Goal: Transaction & Acquisition: Purchase product/service

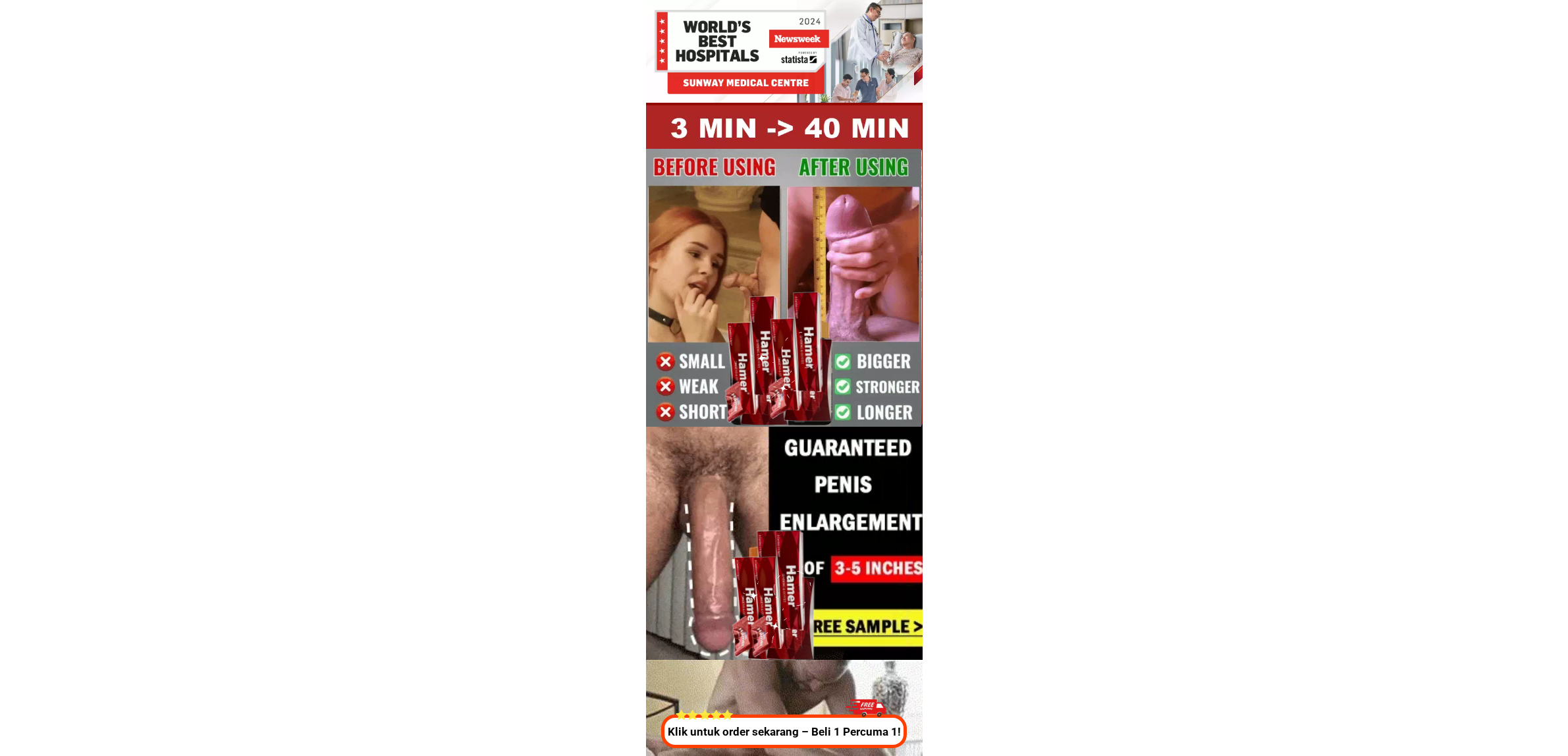
scroll to position [4896, 0]
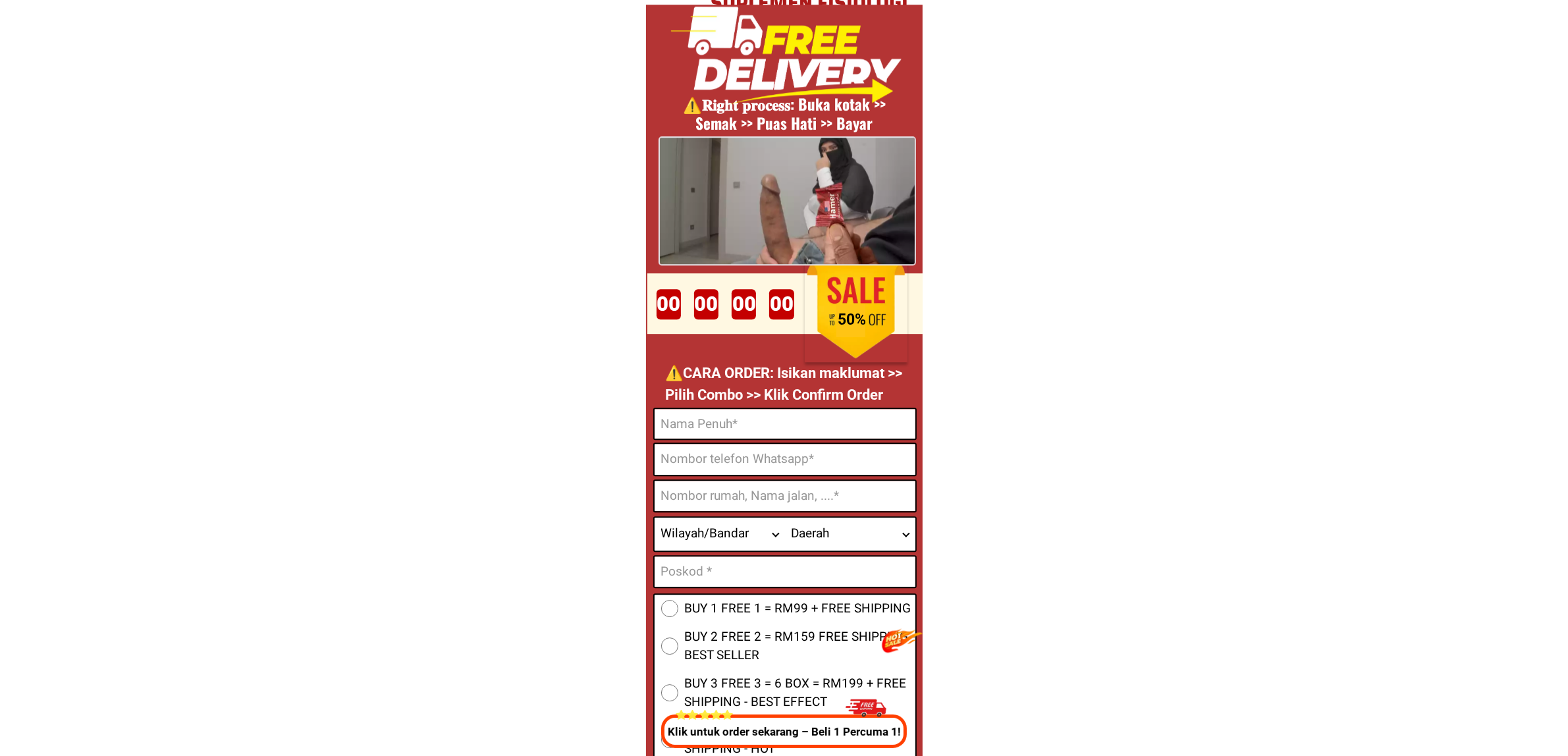
click at [772, 435] on input "Input full_name" at bounding box center [784, 423] width 260 height 30
paste input "tajul urus"
type input "tajul urus"
click at [756, 451] on input "Input phone_number" at bounding box center [784, 459] width 260 height 31
paste input "lot 954 Mesra Rakyat Kg..Pandai Teh Bongor BalingKedah"
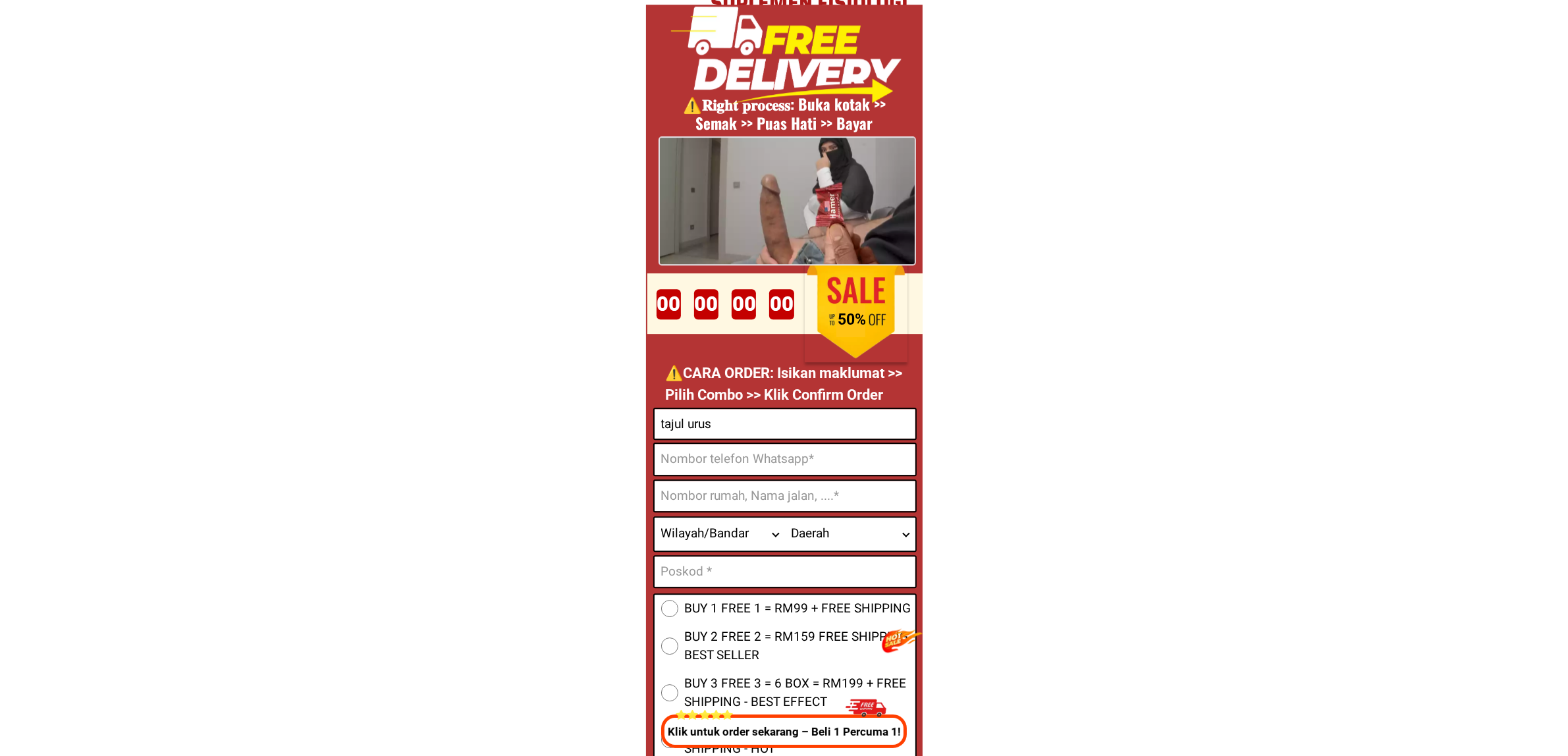
type input "lot 954 Mesra Rakyat Kg..Pandai Teh Bongor BalingKedah"
click at [703, 516] on div "Wilayah/[GEOGRAPHIC_DATA] [GEOGRAPHIC_DATA] [GEOGRAPHIC_DATA] [GEOGRAPHIC_DATA]…" at bounding box center [784, 534] width 263 height 36
drag, startPoint x: 711, startPoint y: 496, endPoint x: 732, endPoint y: 495, distance: 21.0
click at [711, 496] on input "Input address" at bounding box center [784, 496] width 260 height 31
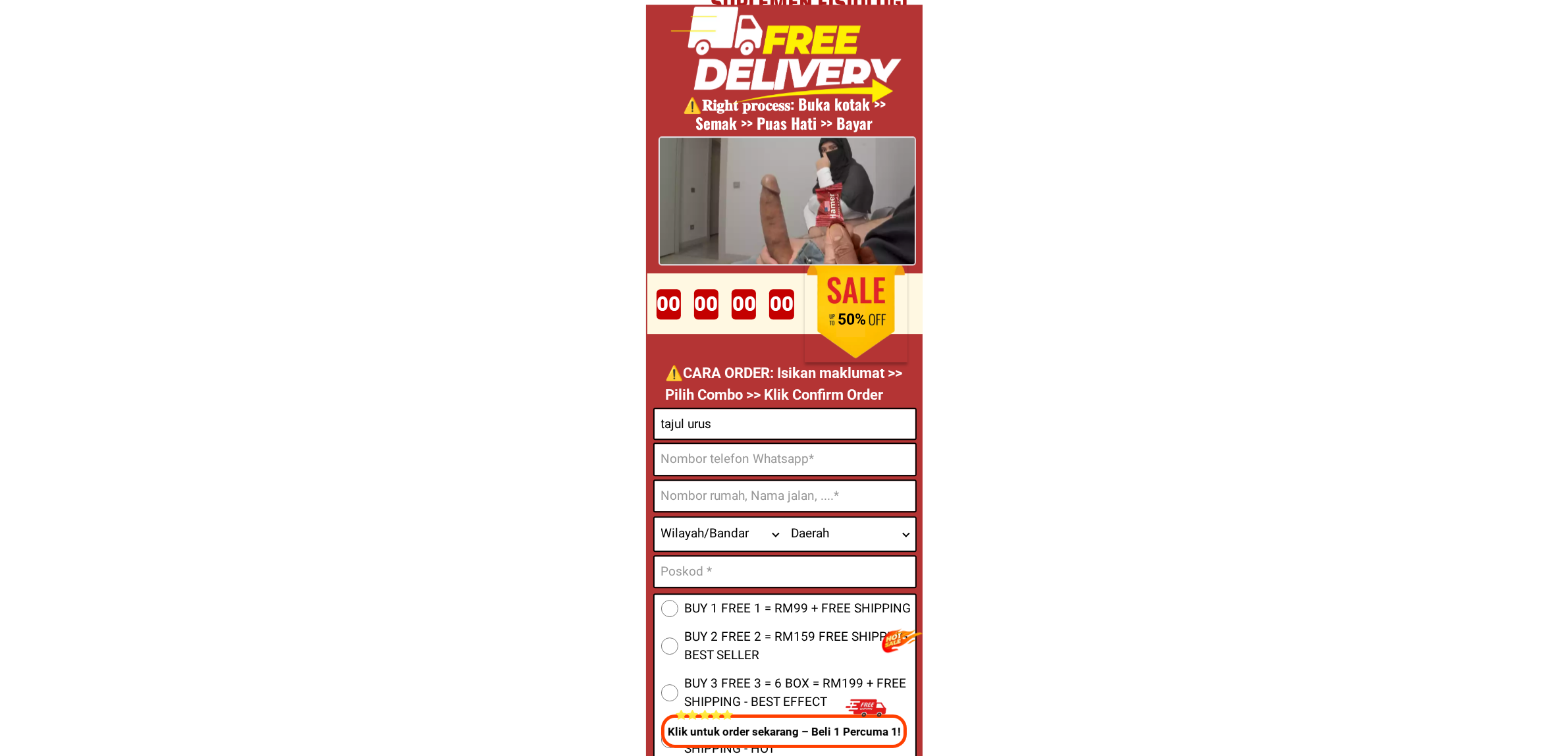
paste input "lot 954 Mesra Rakyat Kg..Pandai Teh Bongor BalingKedah"
type input "lot 954 Mesra Rakyat Kg..Pandai Teh Bongor BalingKedah"
click at [844, 494] on input "lot 954 Mesra Rakyat Kg..Pandai Teh Bongor BalingKedah" at bounding box center [784, 496] width 260 height 31
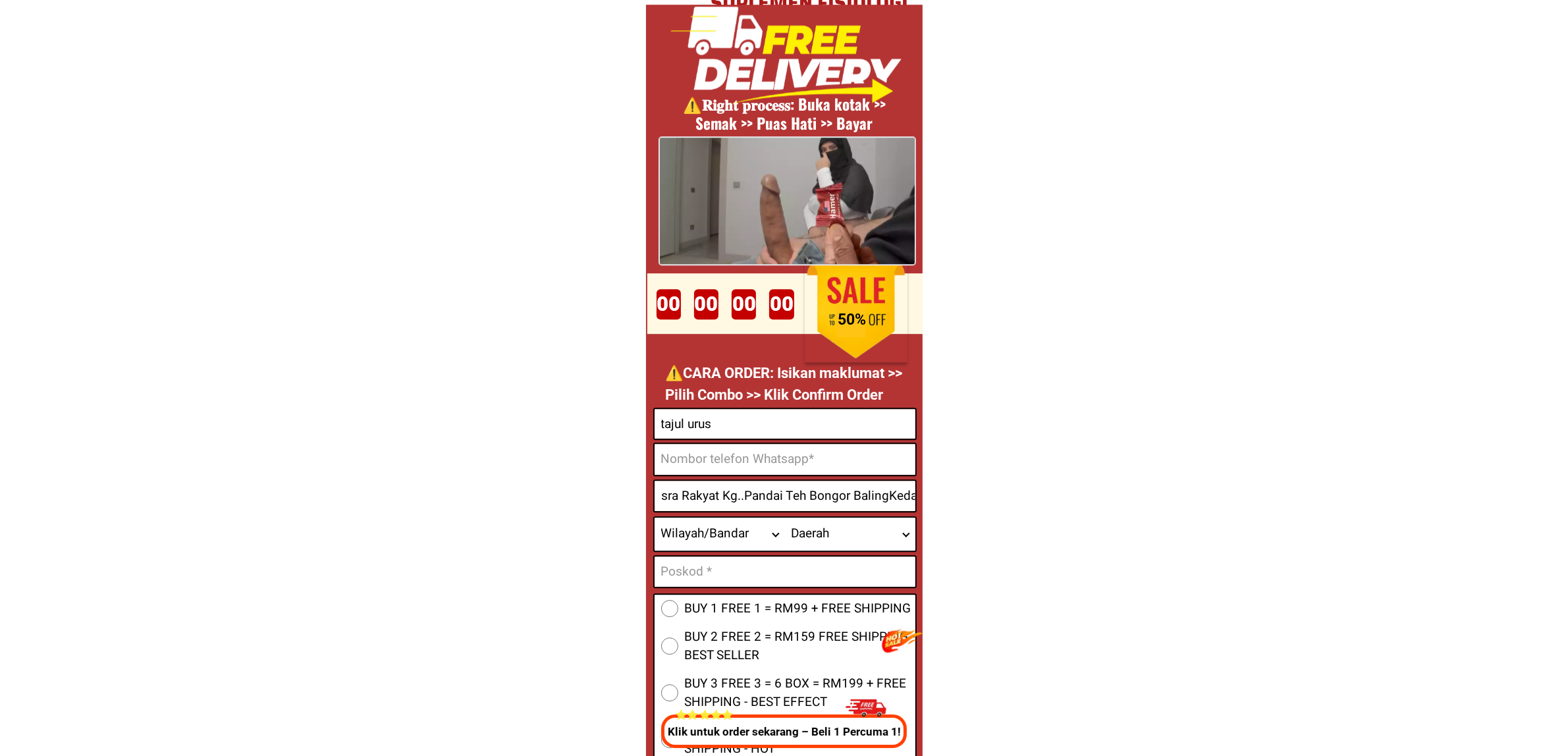
scroll to position [0, 64]
click at [716, 540] on select "Wilayah/[GEOGRAPHIC_DATA] [GEOGRAPHIC_DATA] [GEOGRAPHIC_DATA] [GEOGRAPHIC_DATA]…" at bounding box center [719, 534] width 131 height 33
select select "60_R4444908"
click at [655, 518] on select "Wilayah/[GEOGRAPHIC_DATA] [GEOGRAPHIC_DATA] [GEOGRAPHIC_DATA] [GEOGRAPHIC_DATA]…" at bounding box center [719, 534] width 131 height 33
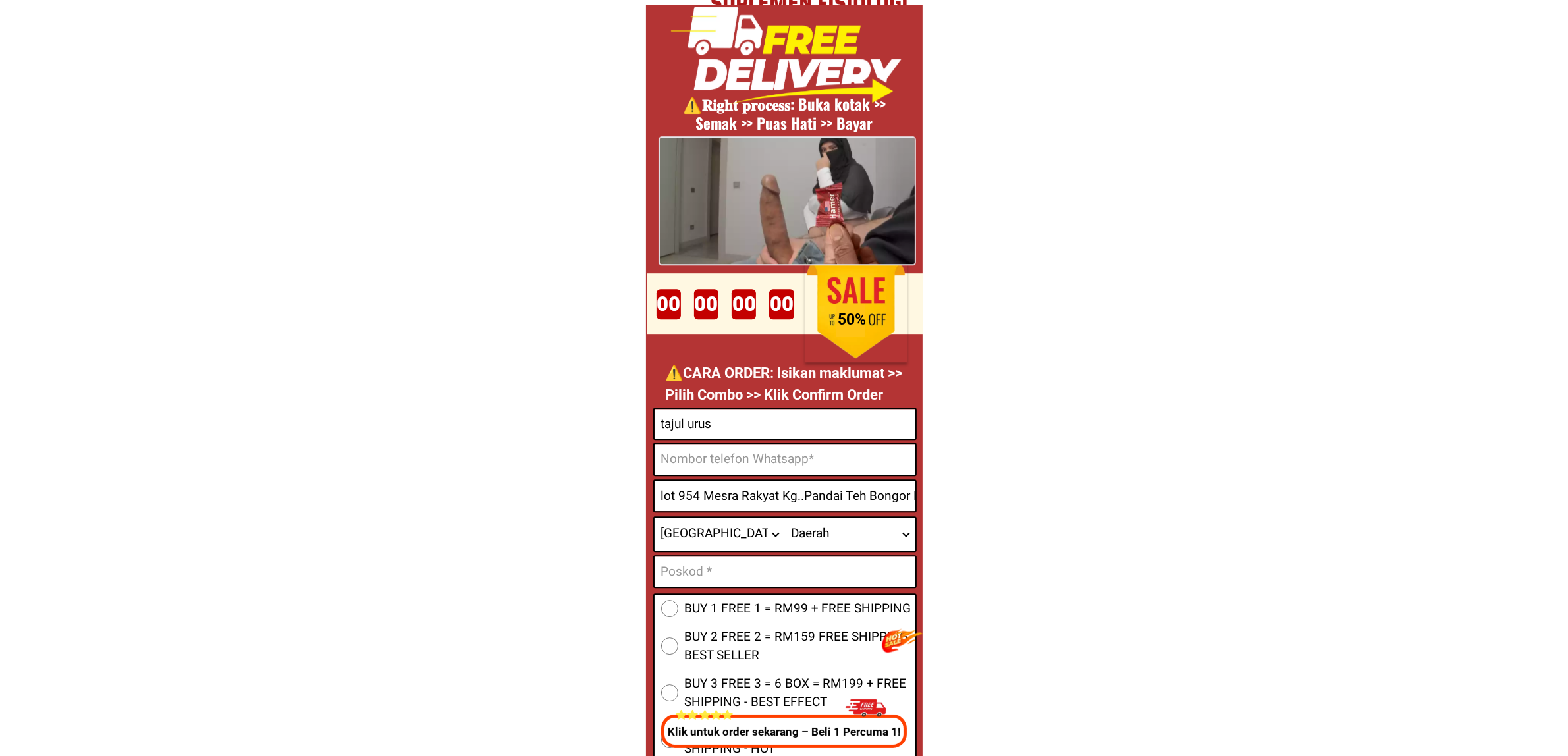
click at [729, 462] on input "Input phone_number" at bounding box center [784, 459] width 260 height 31
paste input "0124091273"
type input "0124091273"
click at [861, 501] on input "lot 954 Mesra Rakyat Kg..Pandai Teh Bongor BalingKedah" at bounding box center [784, 496] width 260 height 31
click at [828, 527] on select "Daerah [GEOGRAPHIC_DATA] [GEOGRAPHIC_DATA] [GEOGRAPHIC_DATA] [GEOGRAPHIC_DATA] …" at bounding box center [850, 534] width 131 height 33
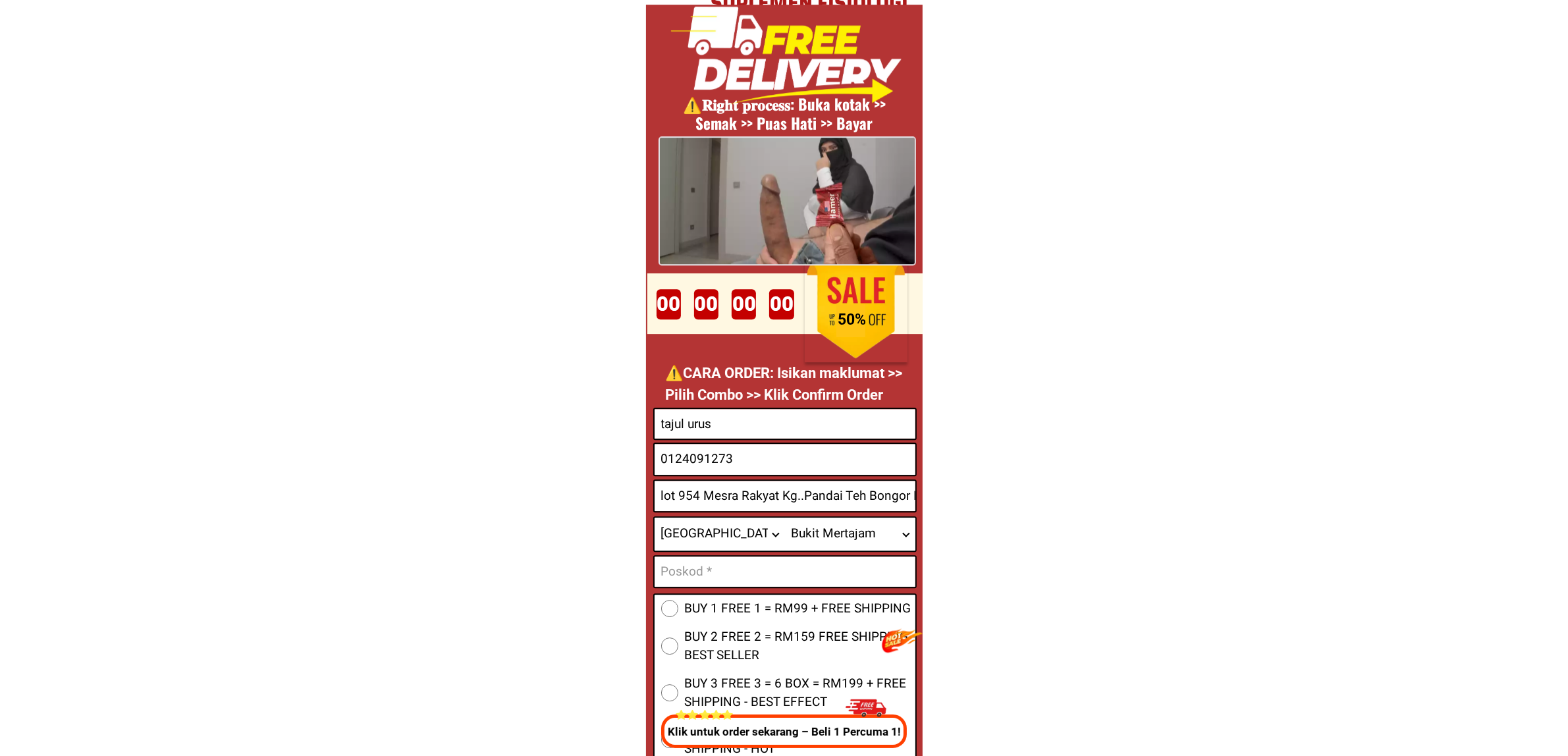
click at [890, 486] on input "lot 954 Mesra Rakyat Kg..Pandai Teh Bongor BalingKedah" at bounding box center [784, 496] width 260 height 31
click at [873, 523] on select "Daerah [GEOGRAPHIC_DATA] [GEOGRAPHIC_DATA] [GEOGRAPHIC_DATA] [GEOGRAPHIC_DATA] …" at bounding box center [850, 534] width 131 height 33
select select "60_R6166148"
click at [785, 518] on select "Daerah [GEOGRAPHIC_DATA] [GEOGRAPHIC_DATA] [GEOGRAPHIC_DATA] [GEOGRAPHIC_DATA] …" at bounding box center [850, 534] width 131 height 33
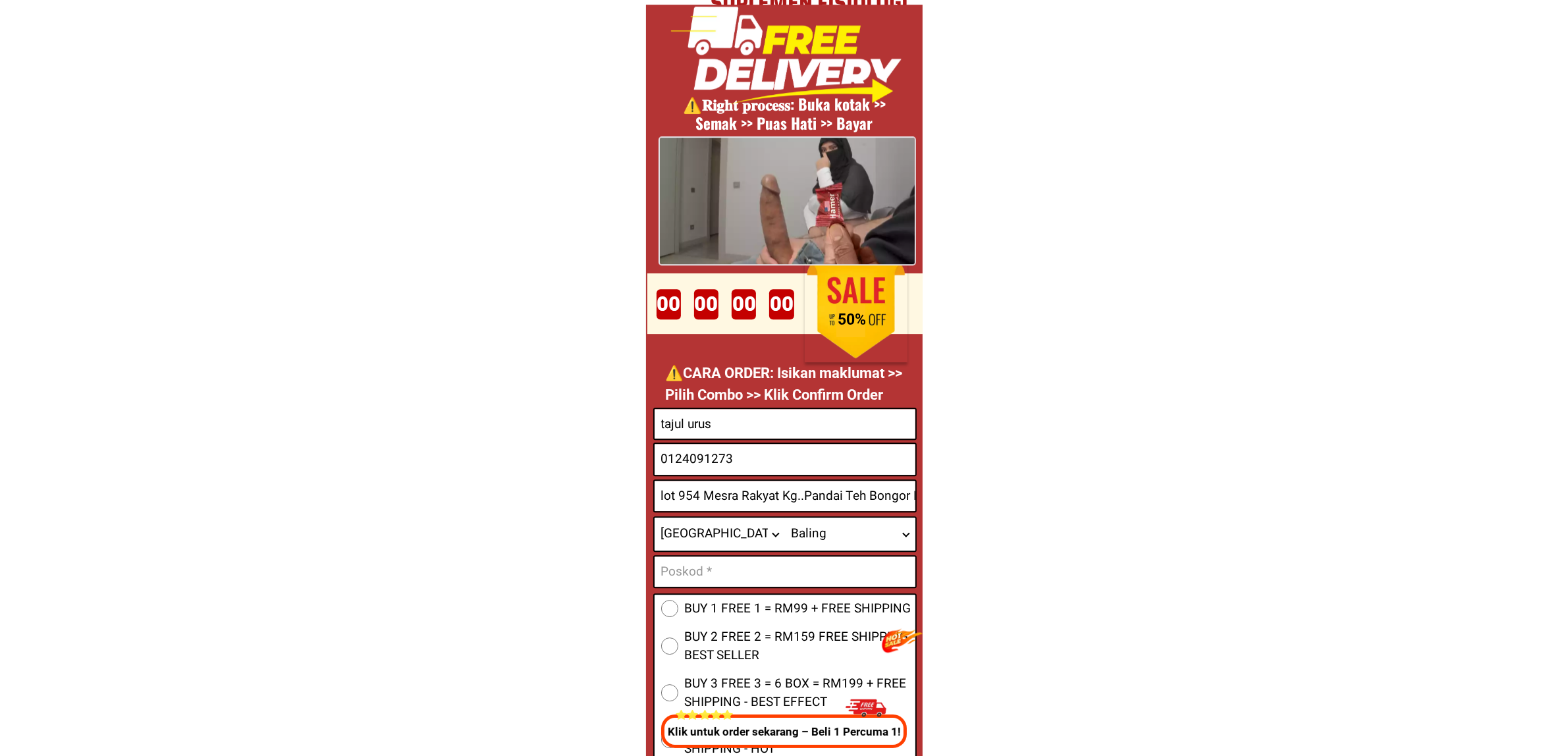
click at [900, 494] on input "lot 954 Mesra Rakyat Kg..Pandai Teh Bongor BalingKedah" at bounding box center [784, 496] width 260 height 31
type textarea "B"
drag, startPoint x: 849, startPoint y: 504, endPoint x: 1021, endPoint y: 511, distance: 172.1
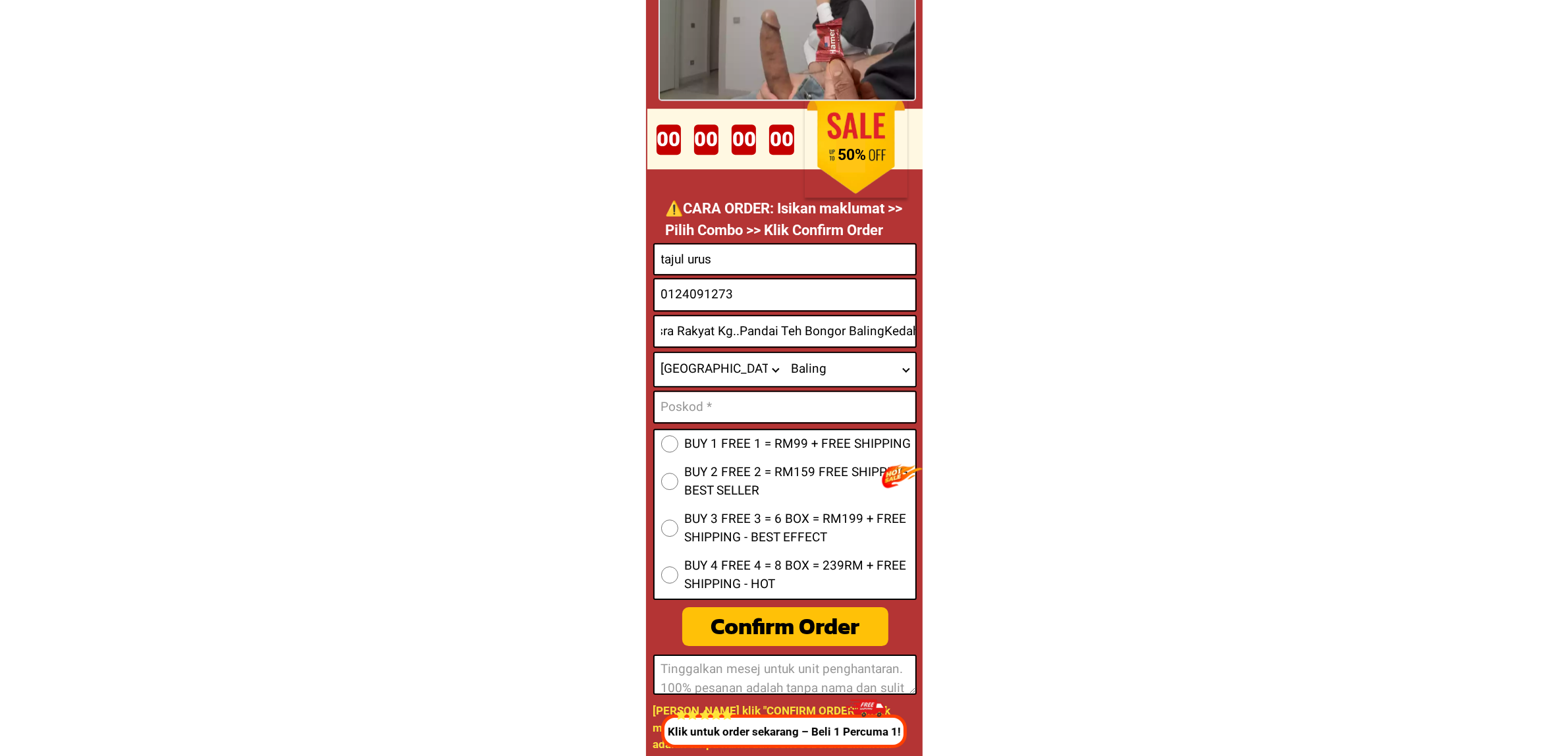
scroll to position [0, 0]
click at [724, 402] on input "Input text_input_1" at bounding box center [784, 407] width 260 height 31
paste input "09100"
type input "09100"
click at [824, 439] on span "BUY 1 FREE 1 = RM99 + FREE SHIPPING" at bounding box center [798, 444] width 227 height 19
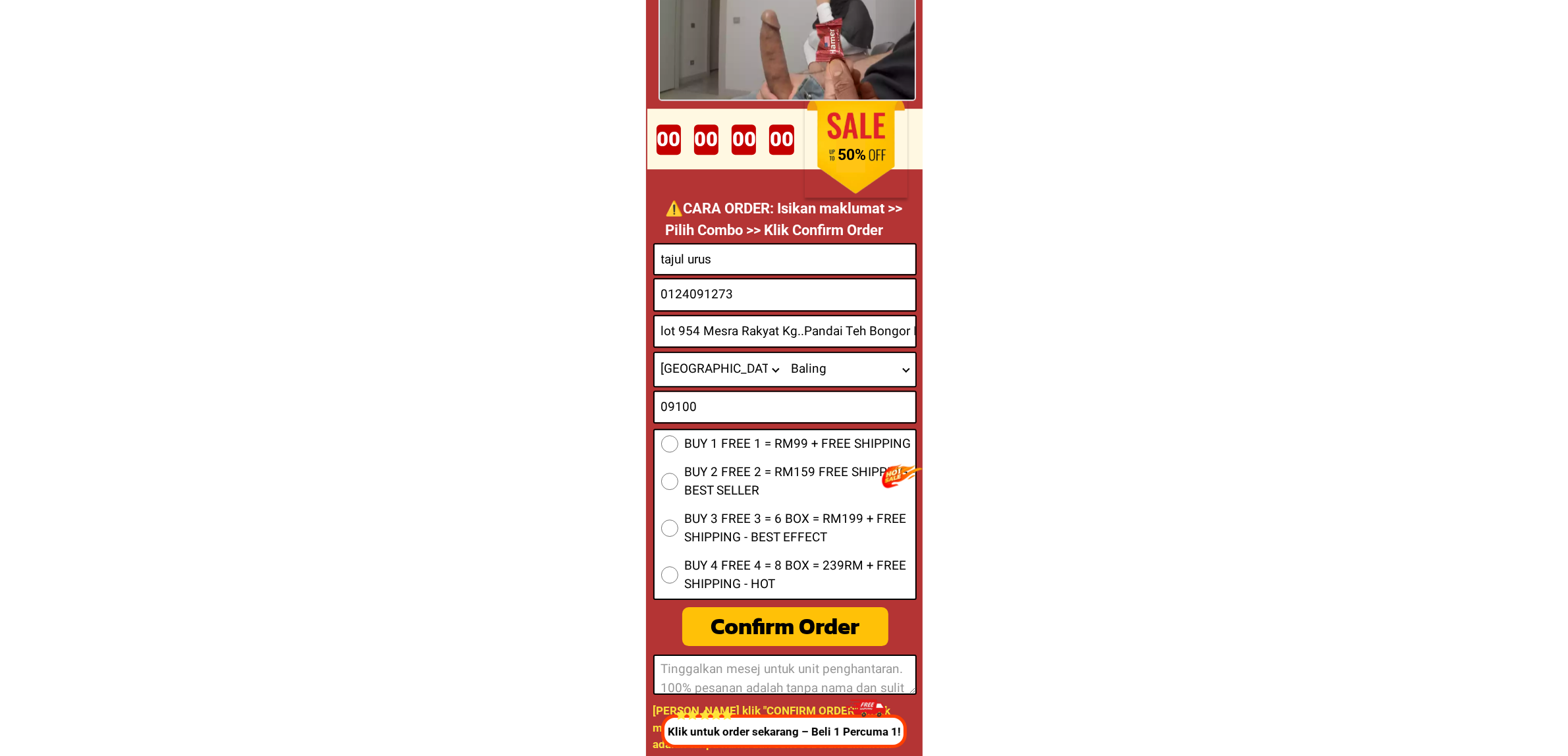
click at [678, 439] on input "BUY 1 FREE 1 = RM99 + FREE SHIPPING" at bounding box center [670, 444] width 17 height 17
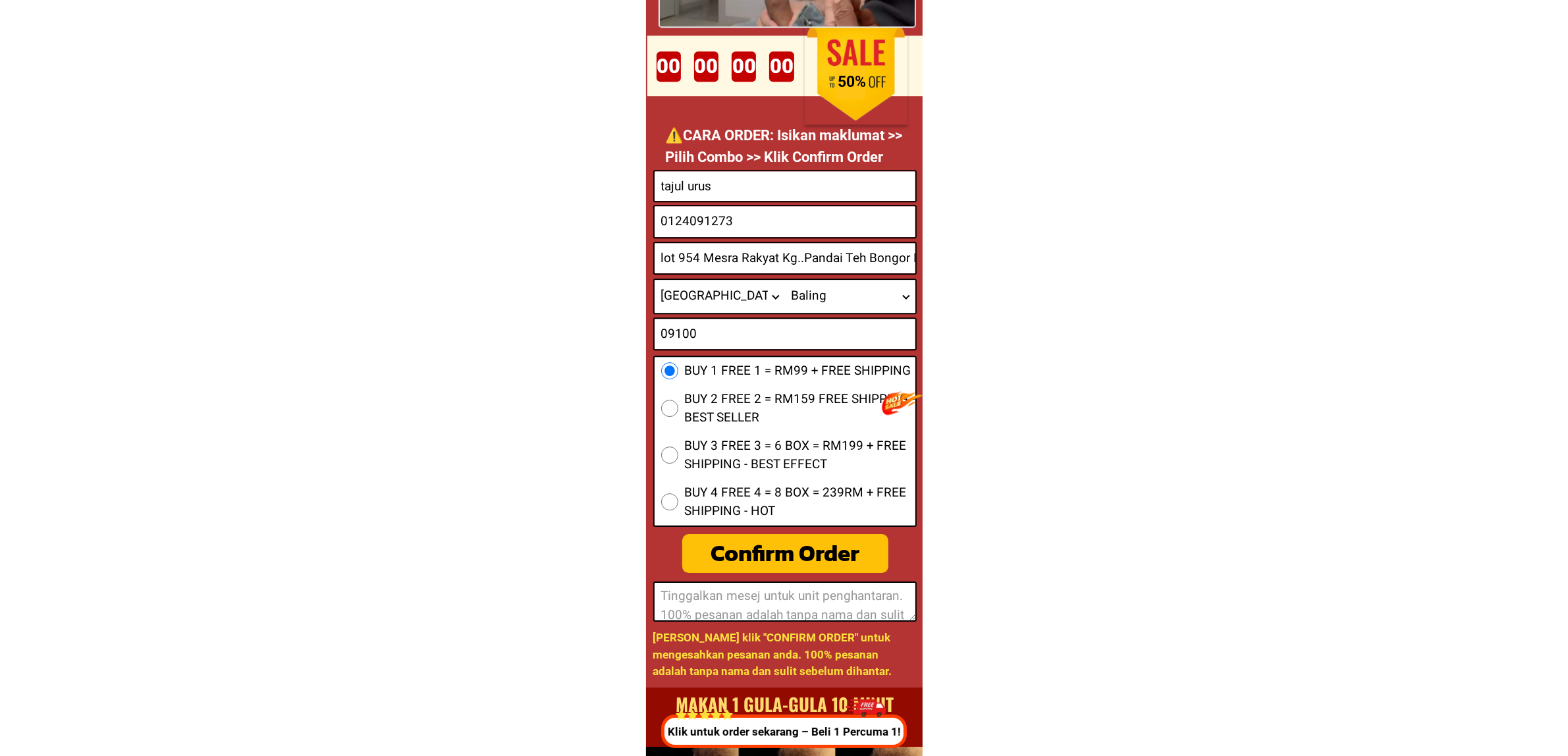
scroll to position [5143, 0]
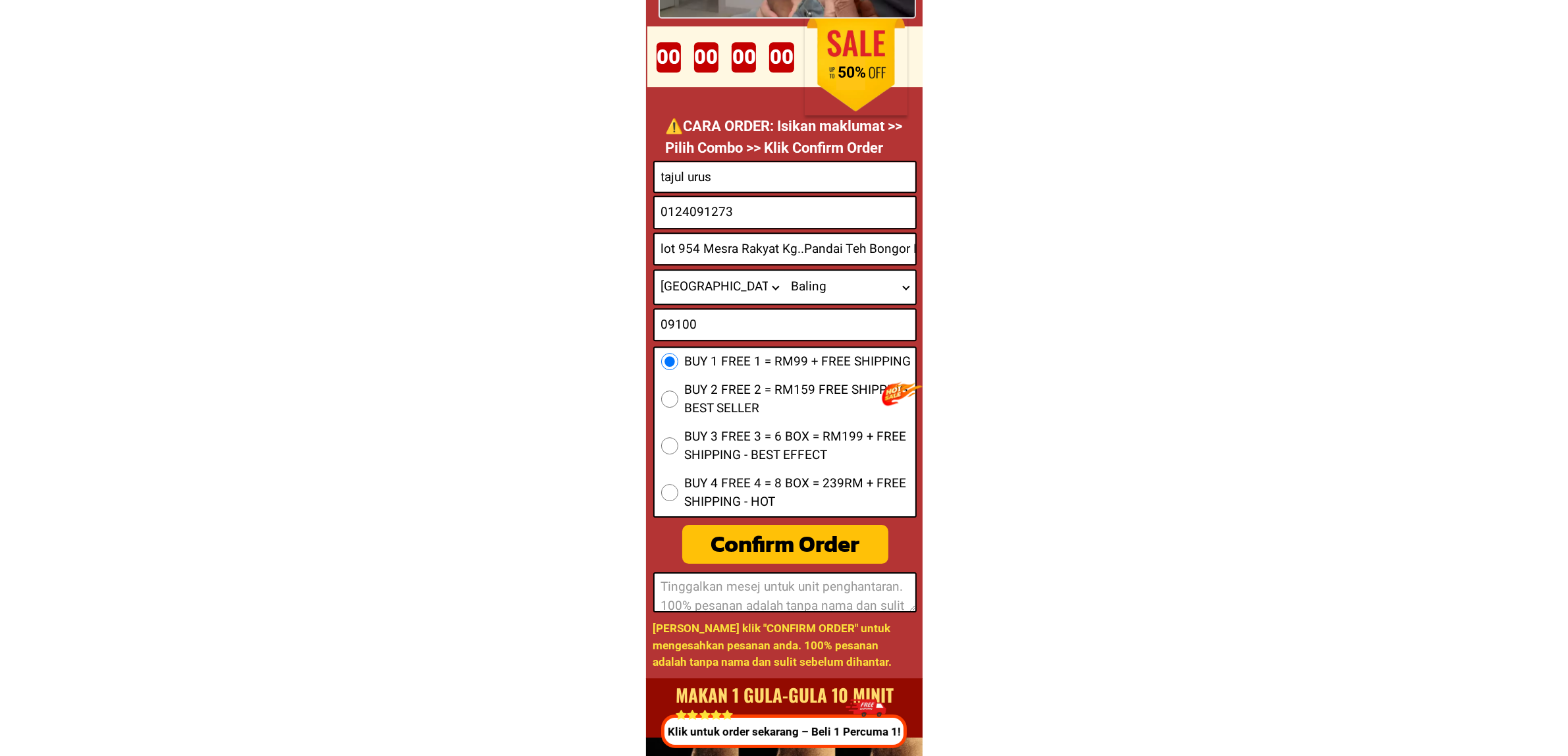
click at [661, 173] on input "tajul urus" at bounding box center [784, 176] width 260 height 30
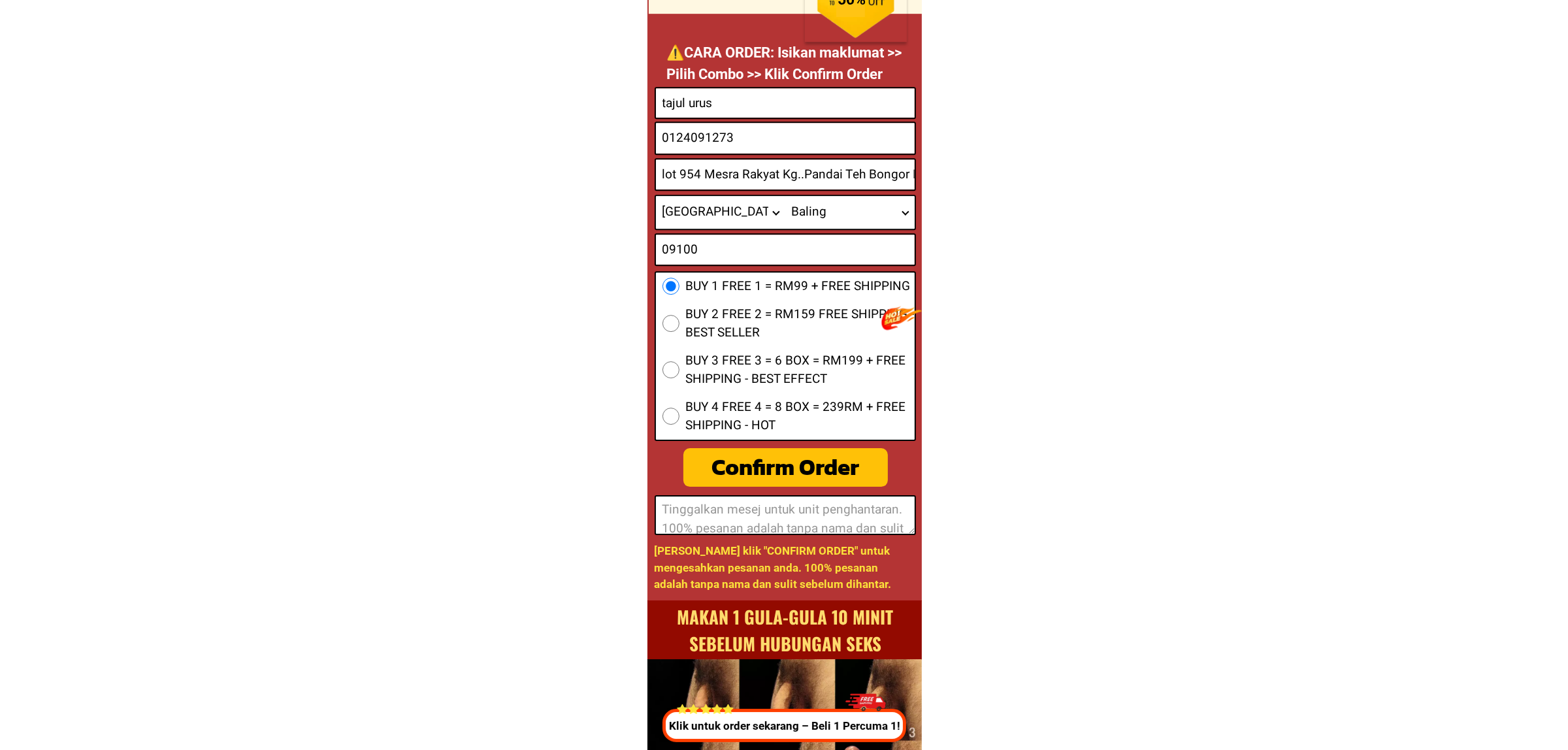
scroll to position [5184, 0]
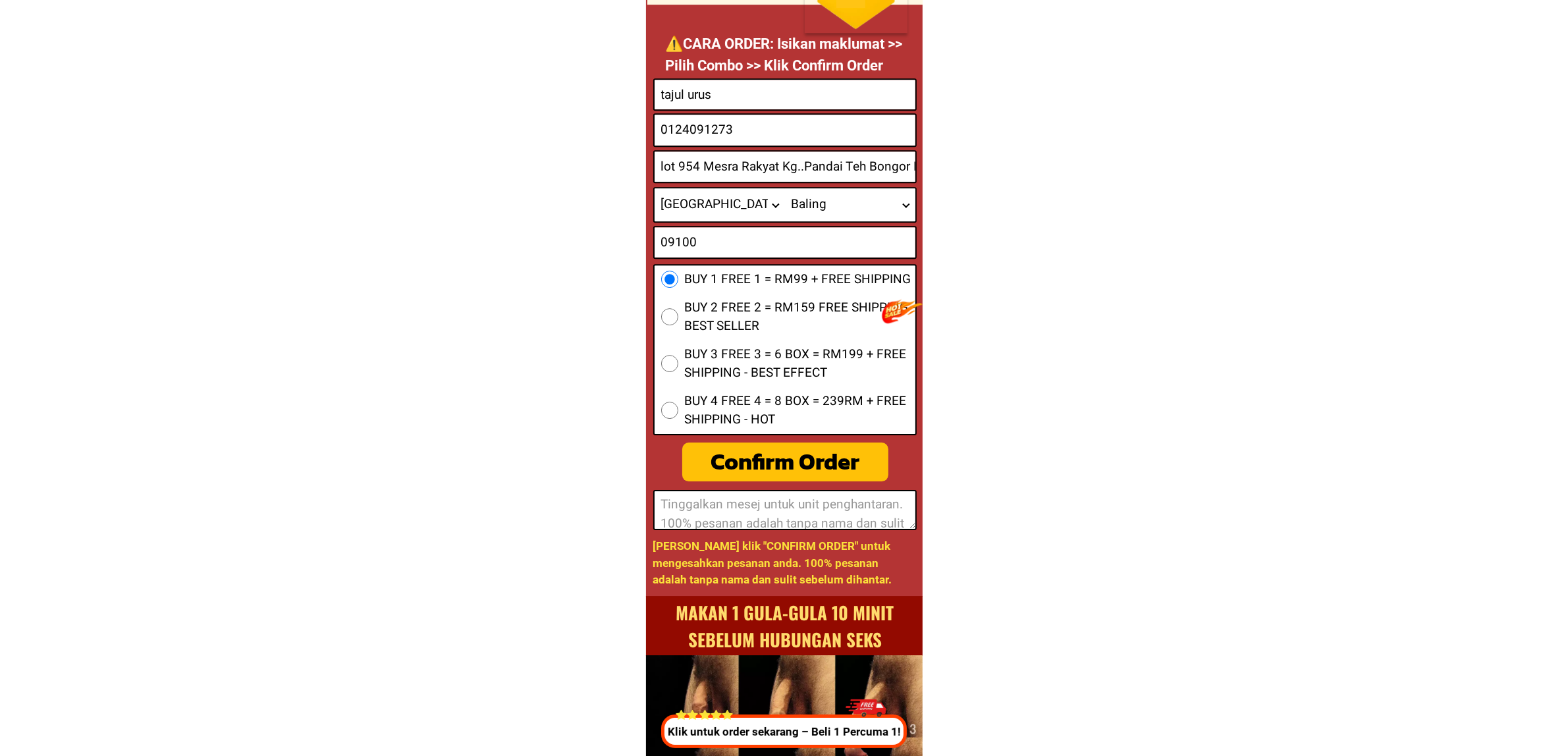
click at [788, 461] on div "Confirm Order" at bounding box center [784, 462] width 207 height 35
radio input "true"
